Goal: Check status: Check status

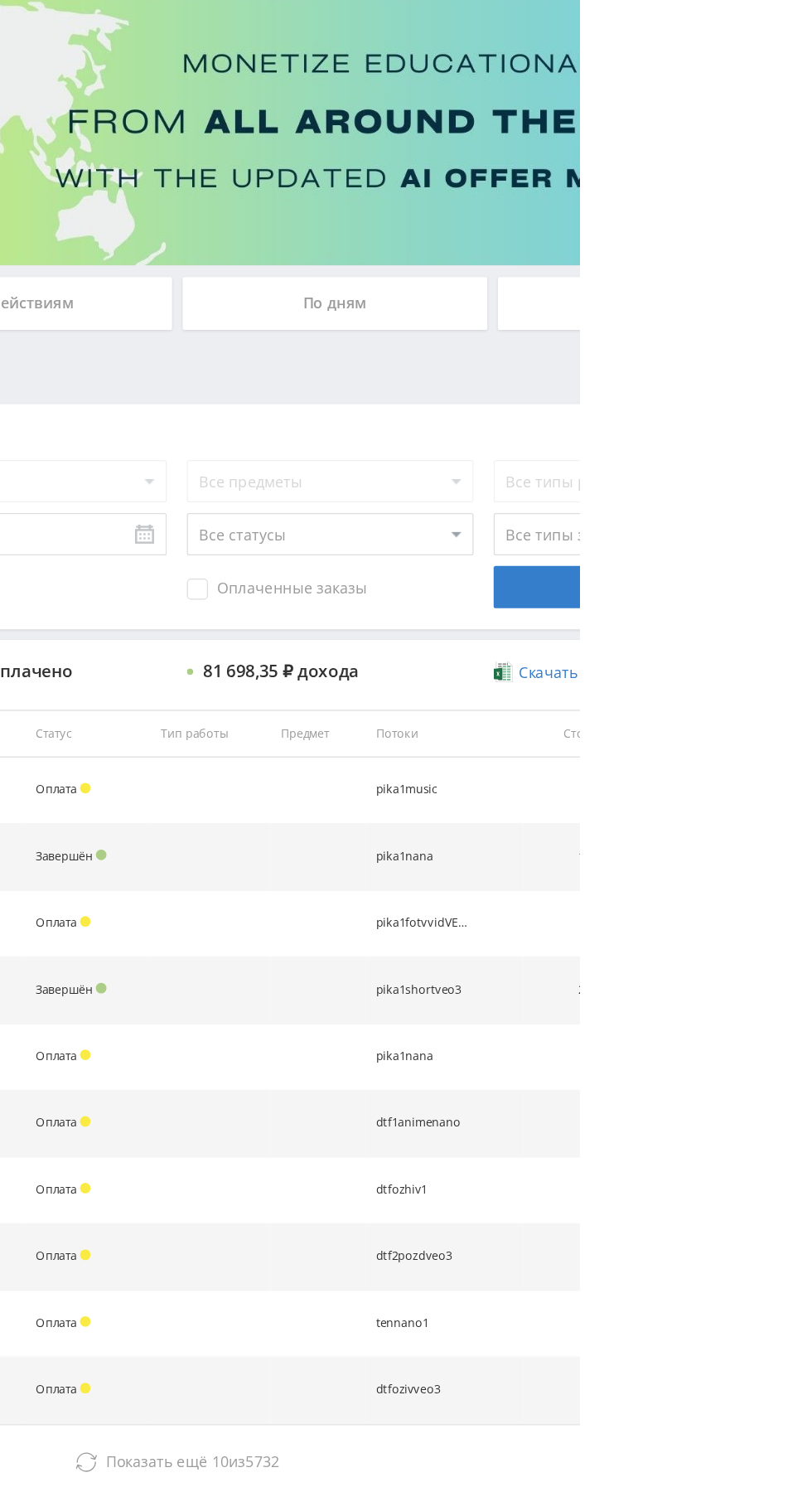
click at [580, 1254] on button "Показать ещё 10 из 5732" at bounding box center [497, 1267] width 945 height 33
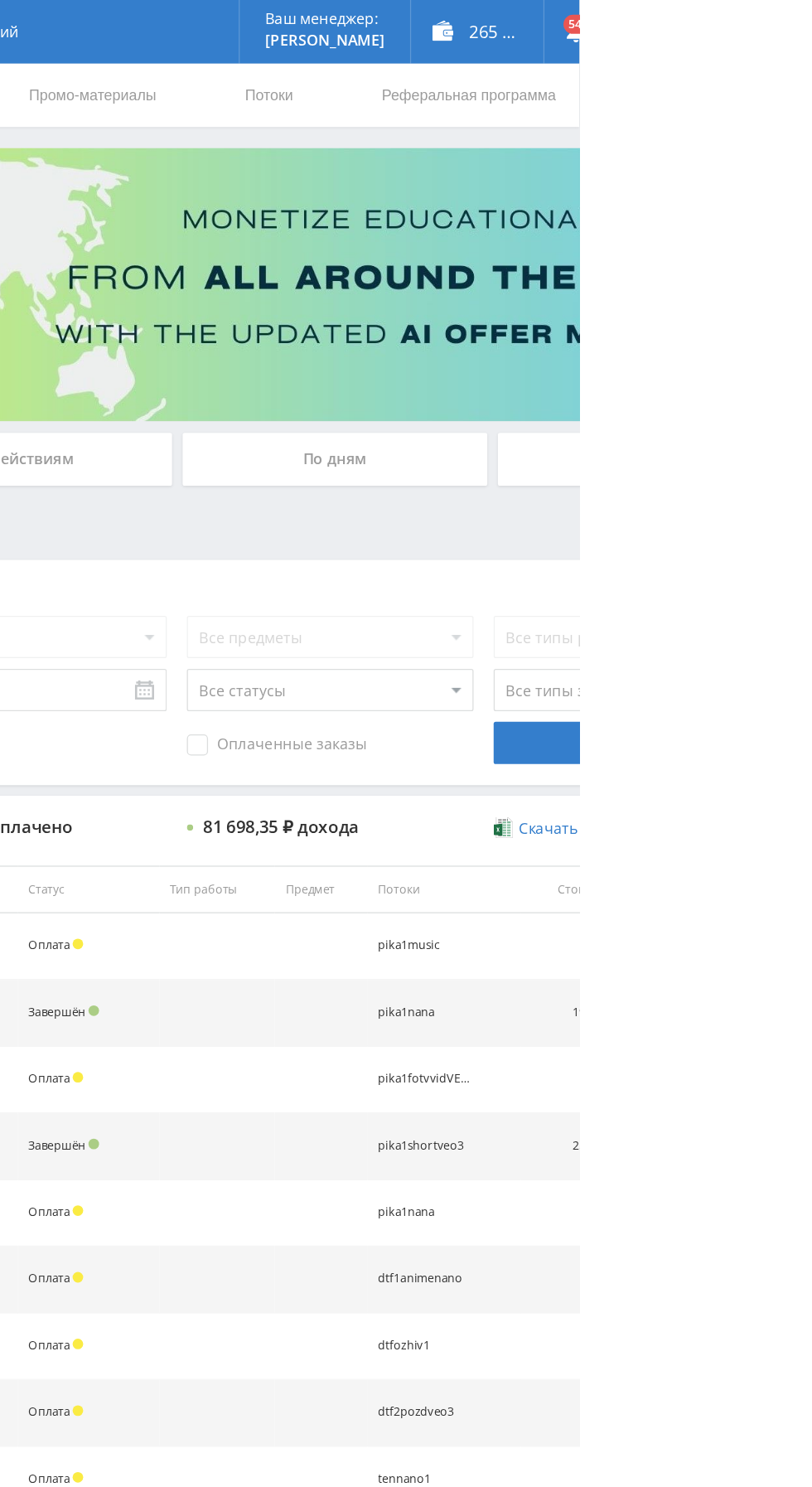
click at [570, 365] on div "По дням" at bounding box center [621, 359] width 239 height 41
click at [0, 0] on input "По дням" at bounding box center [0, 0] width 0 height 0
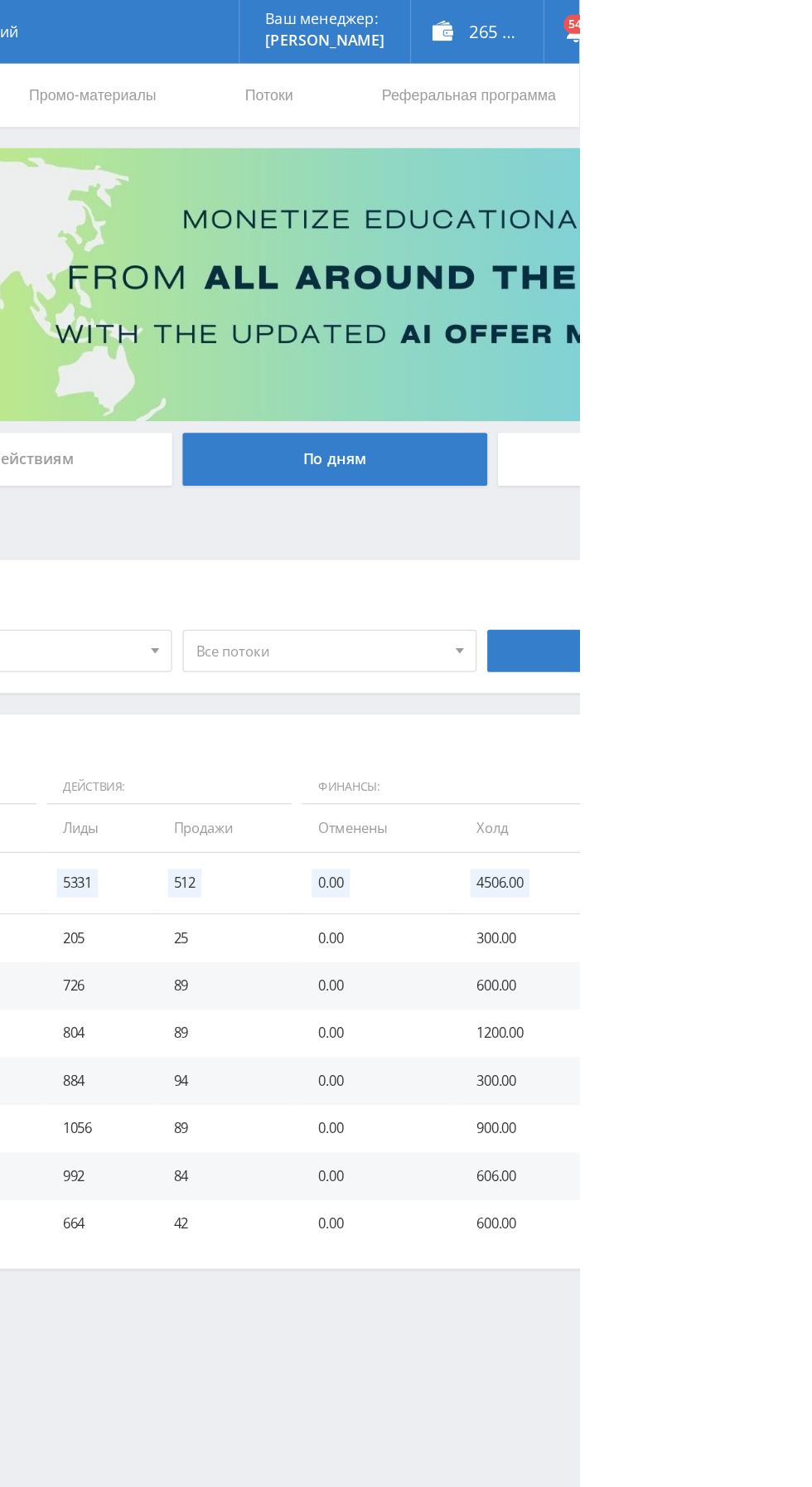
click at [755, 23] on div "265 976,00 ₽" at bounding box center [731, 24] width 103 height 50
